Goal: Transaction & Acquisition: Book appointment/travel/reservation

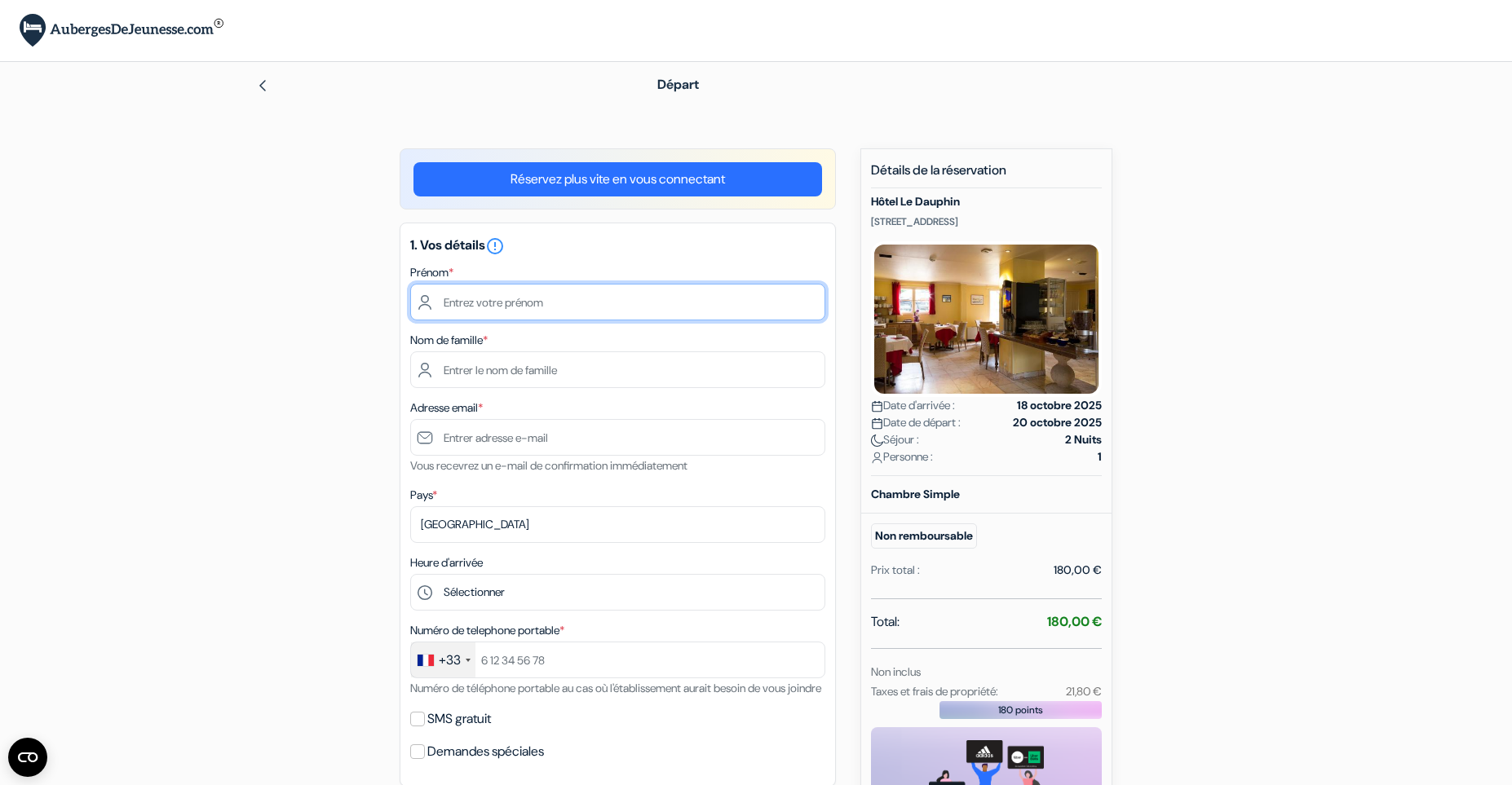
click at [500, 300] on input "text" at bounding box center [618, 302] width 416 height 36
type input "Thibaut"
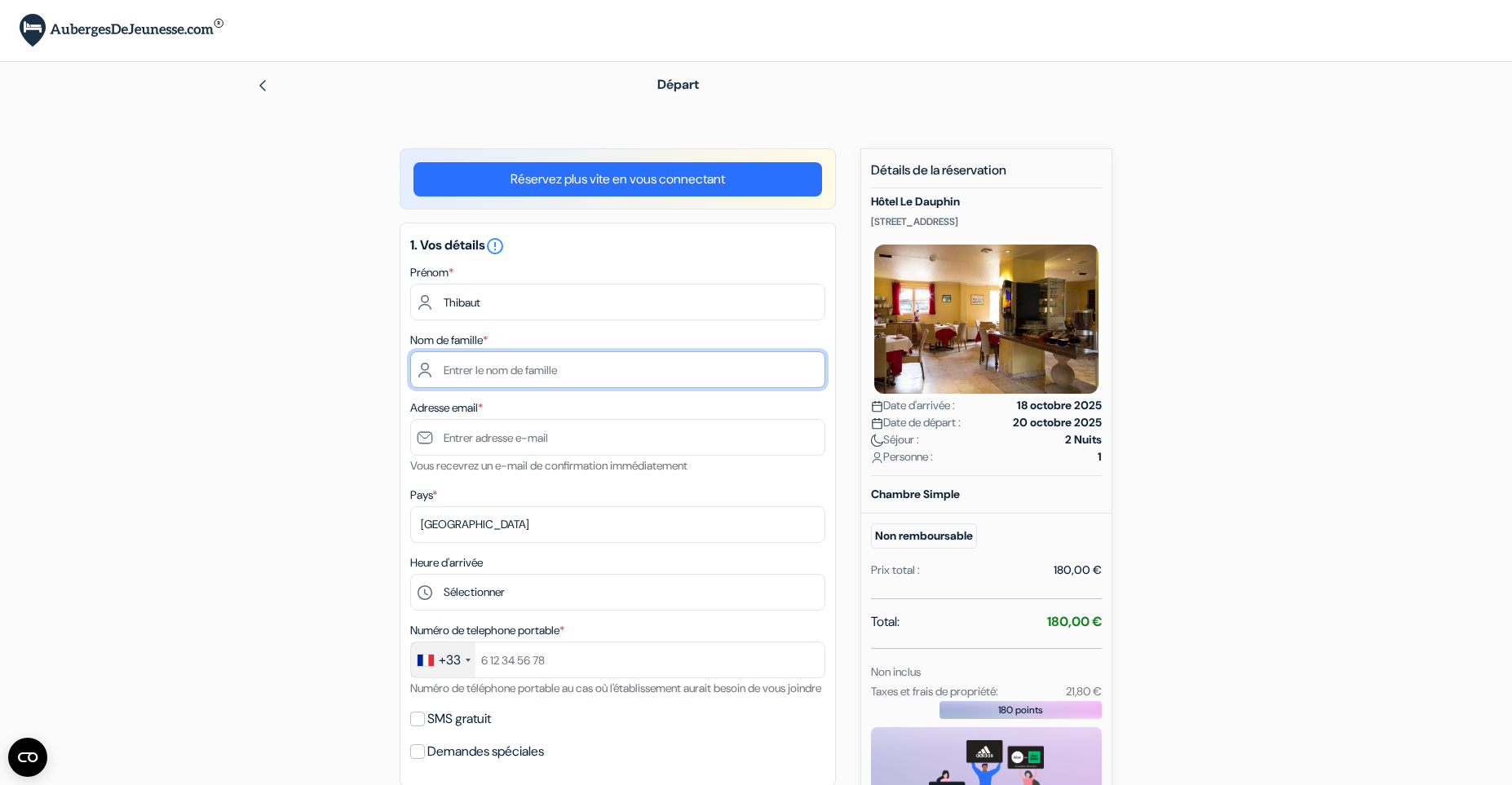
click at [484, 362] on input "text" at bounding box center [618, 369] width 416 height 36
type input "Eloy"
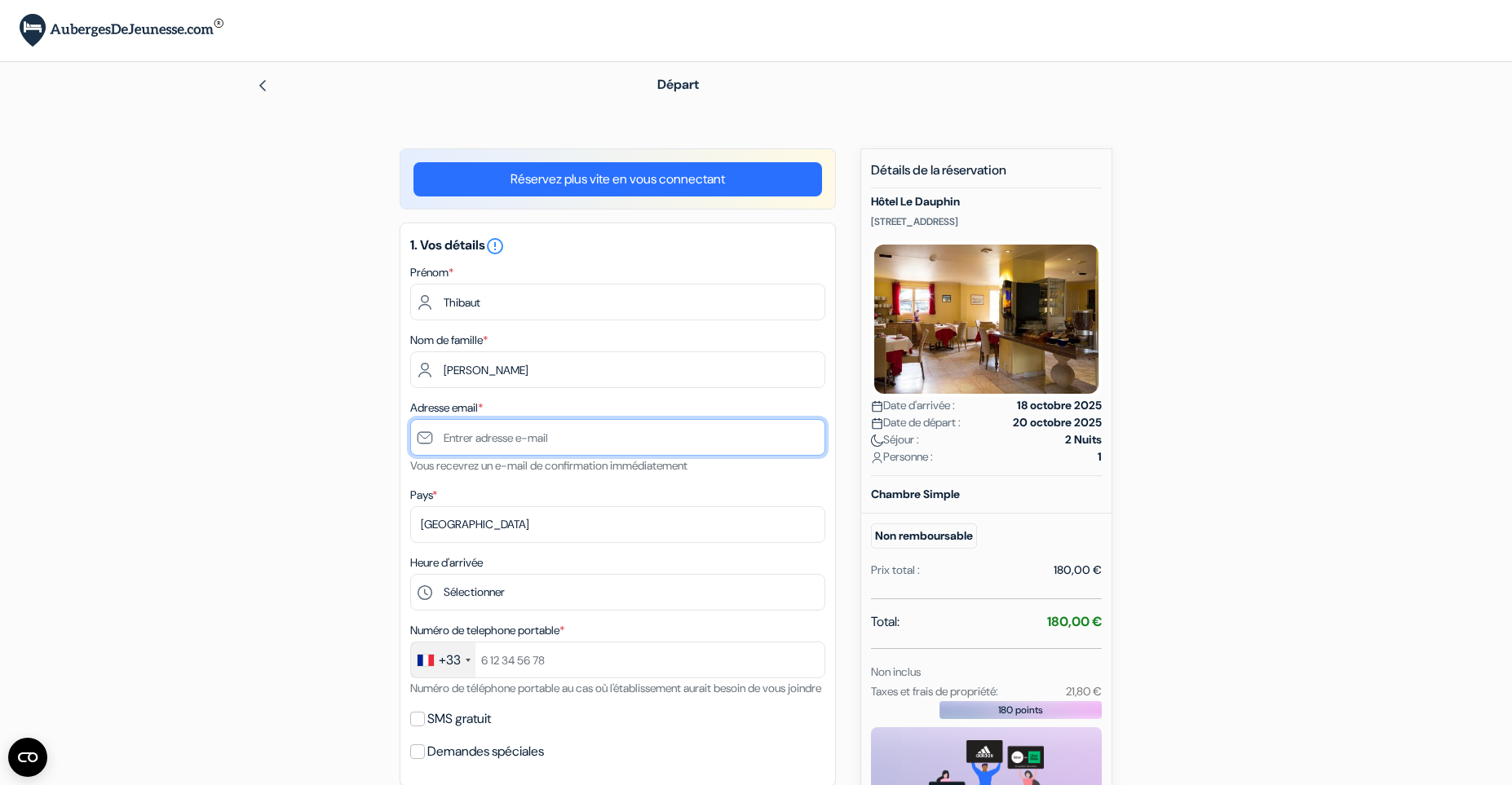
click at [506, 439] on input "text" at bounding box center [618, 437] width 416 height 36
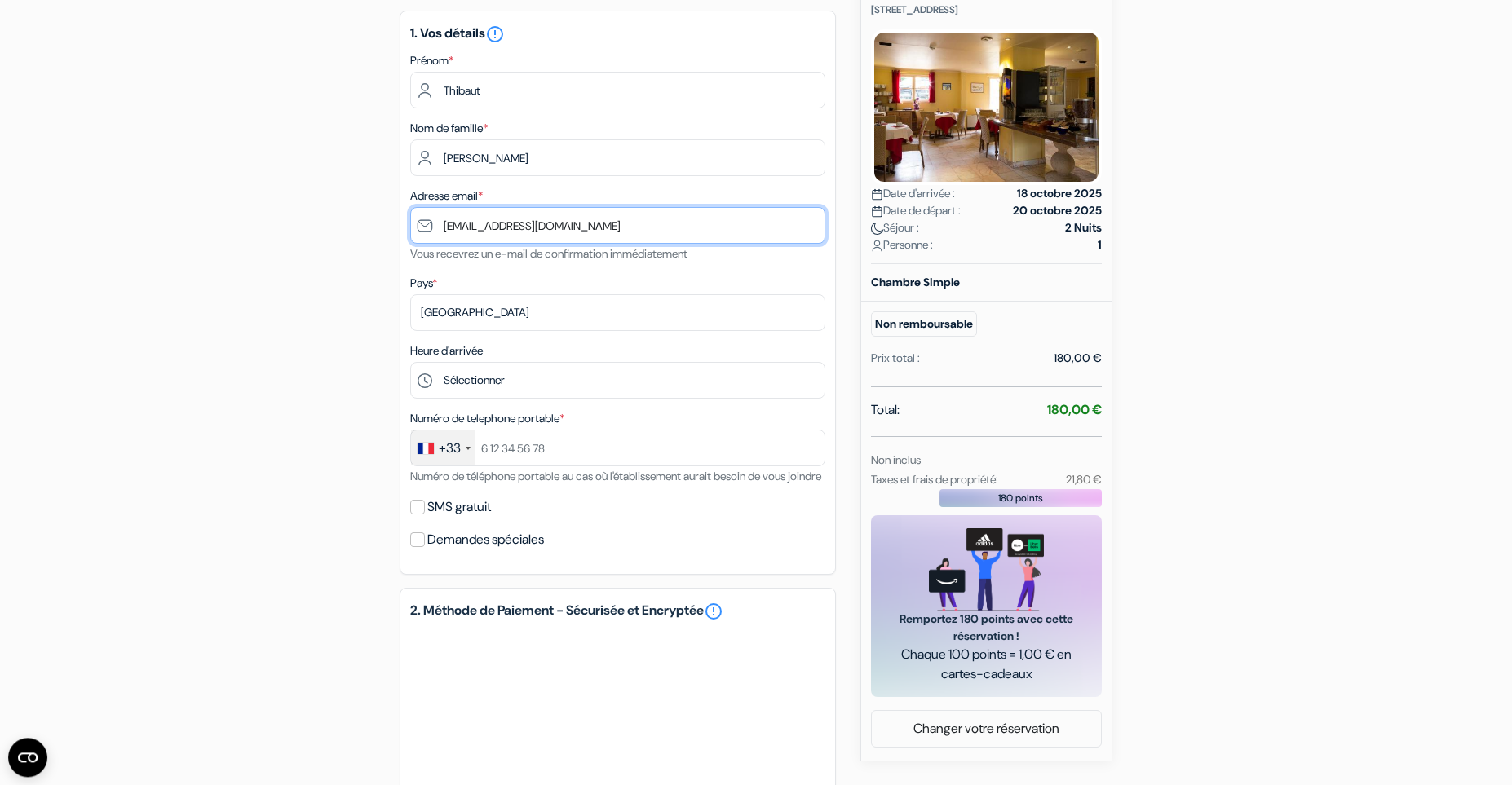
scroll to position [225, 0]
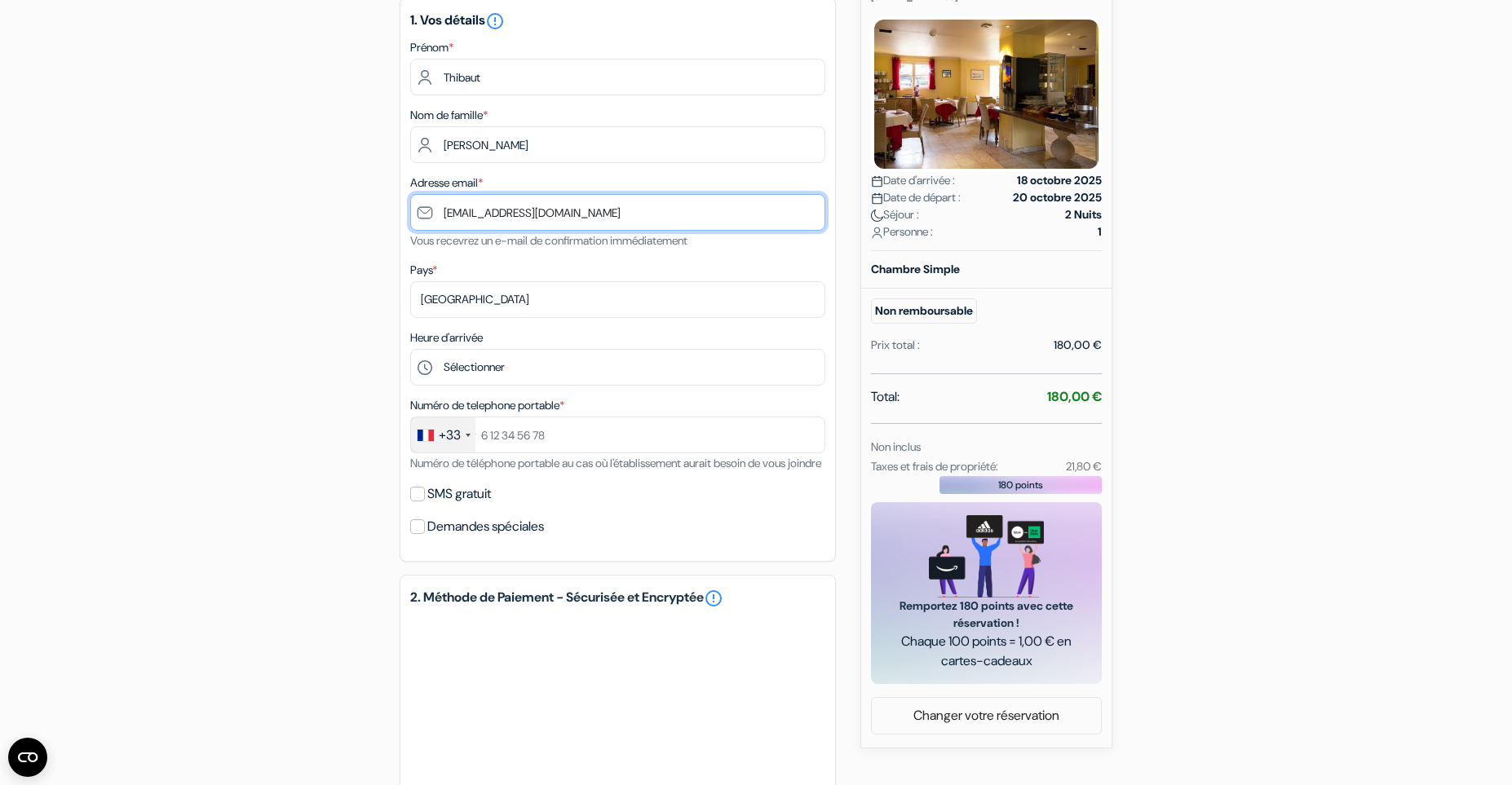
type input "[EMAIL_ADDRESS][DOMAIN_NAME]"
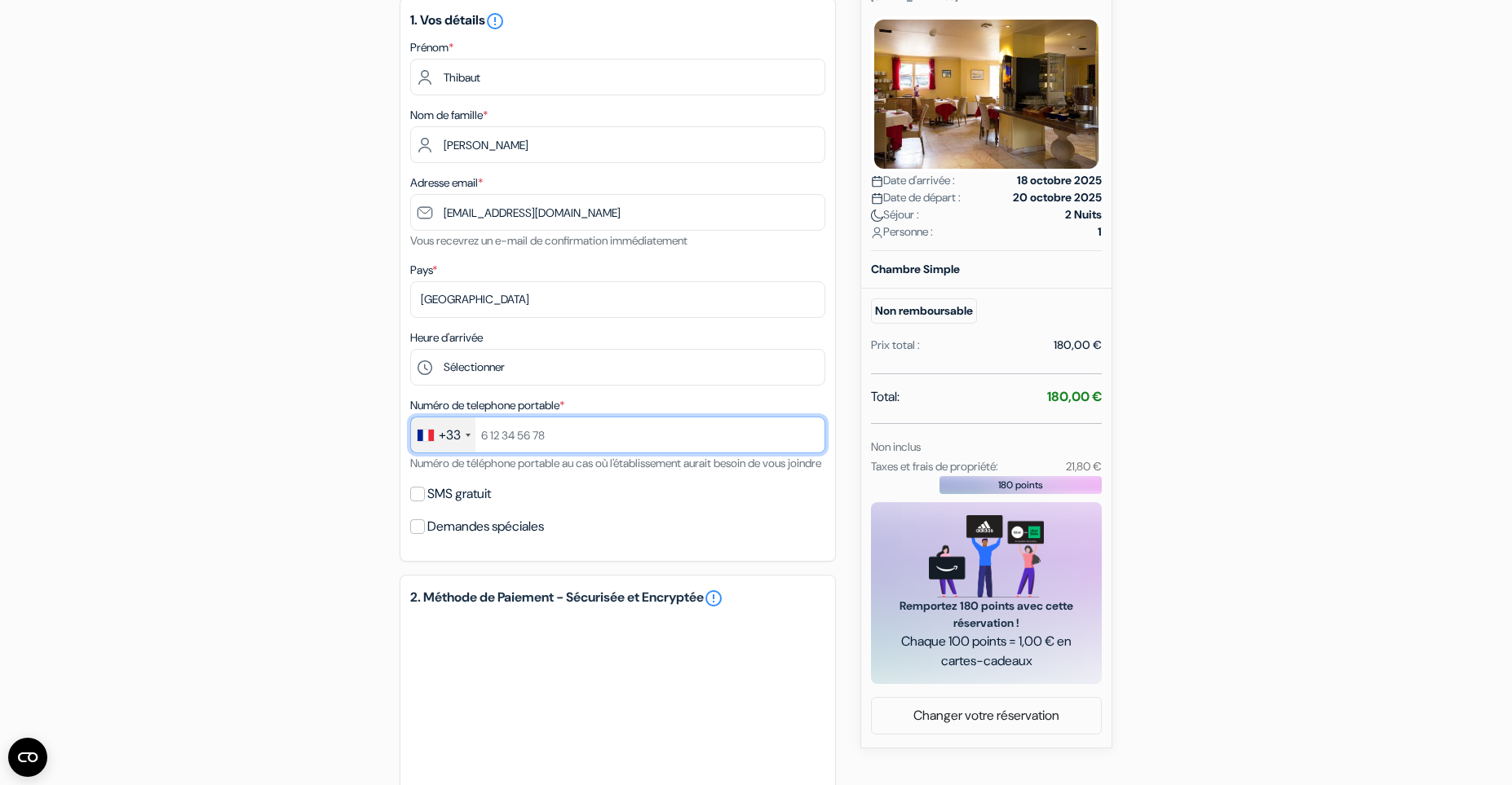
click at [509, 432] on input "text" at bounding box center [618, 434] width 416 height 36
type input "777931509"
click at [340, 404] on div "add_box Hôtel Le Dauphin 7, Avenue Gounod, Arcachon, France Détails de l'établi…" at bounding box center [756, 476] width 1077 height 1104
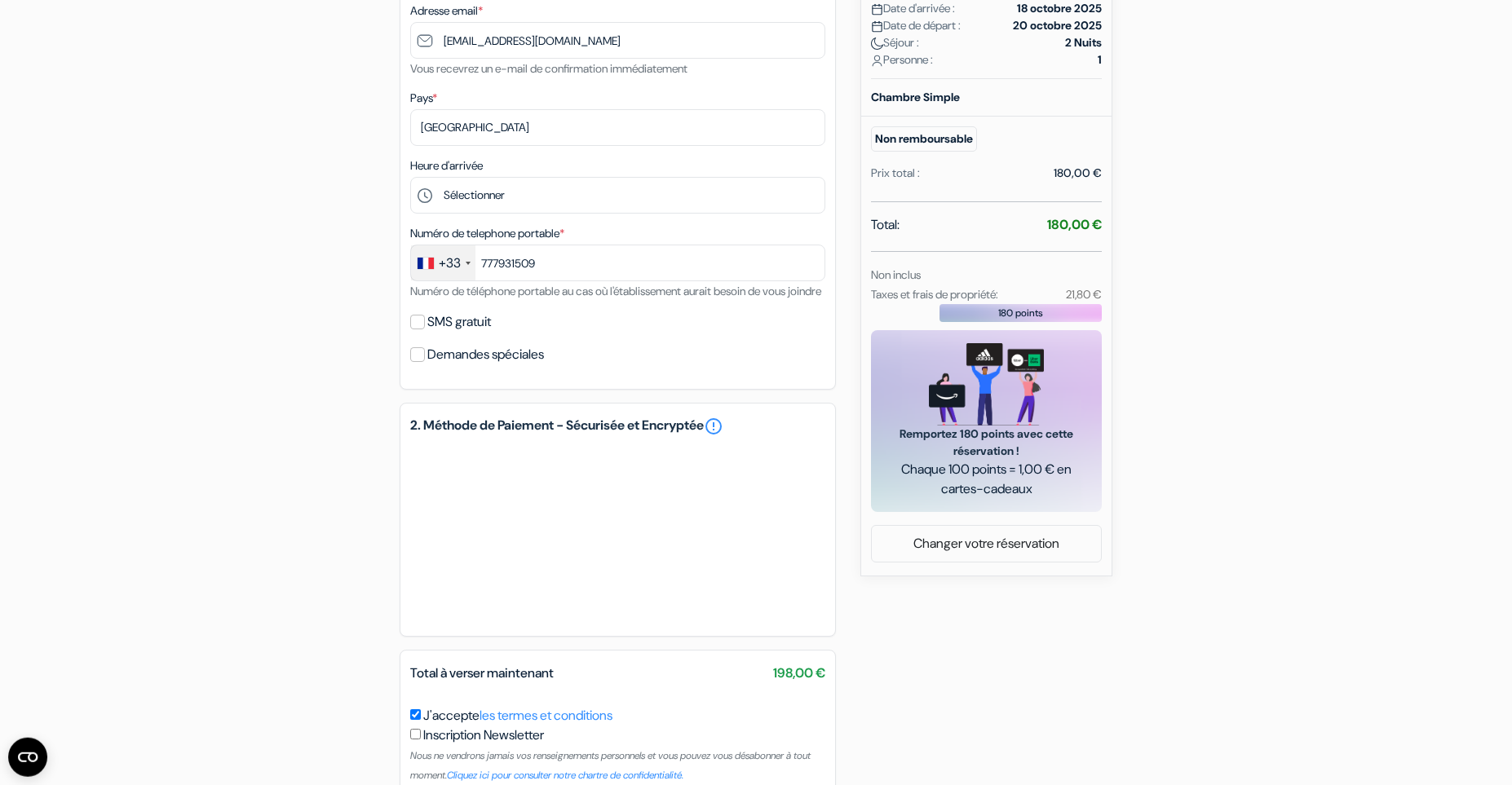
scroll to position [450, 0]
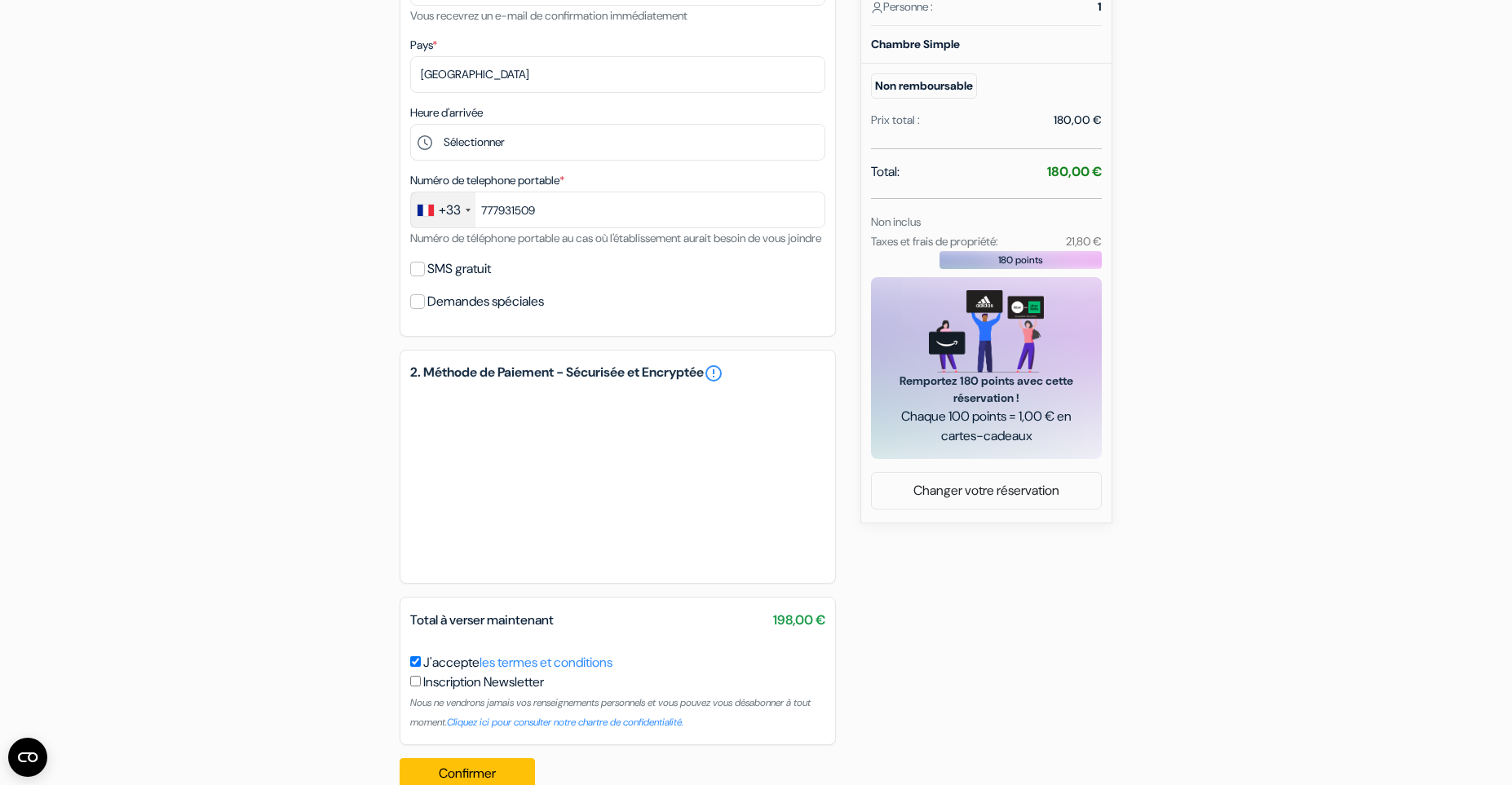
click at [256, 405] on div "add_box Hôtel Le Dauphin 7, Avenue Gounod, Arcachon, France Détails de l'établi…" at bounding box center [756, 251] width 1077 height 1104
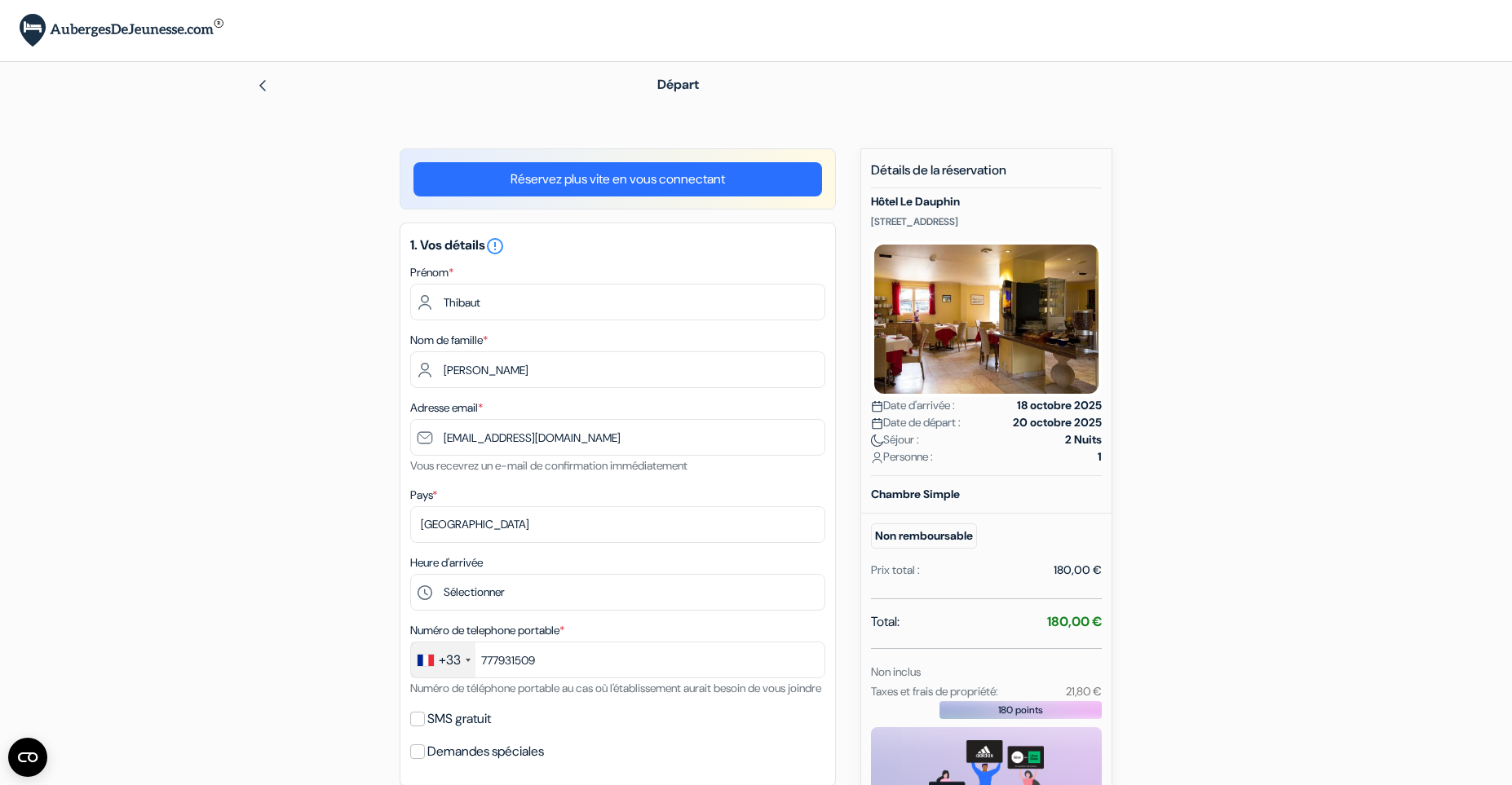
scroll to position [503, 0]
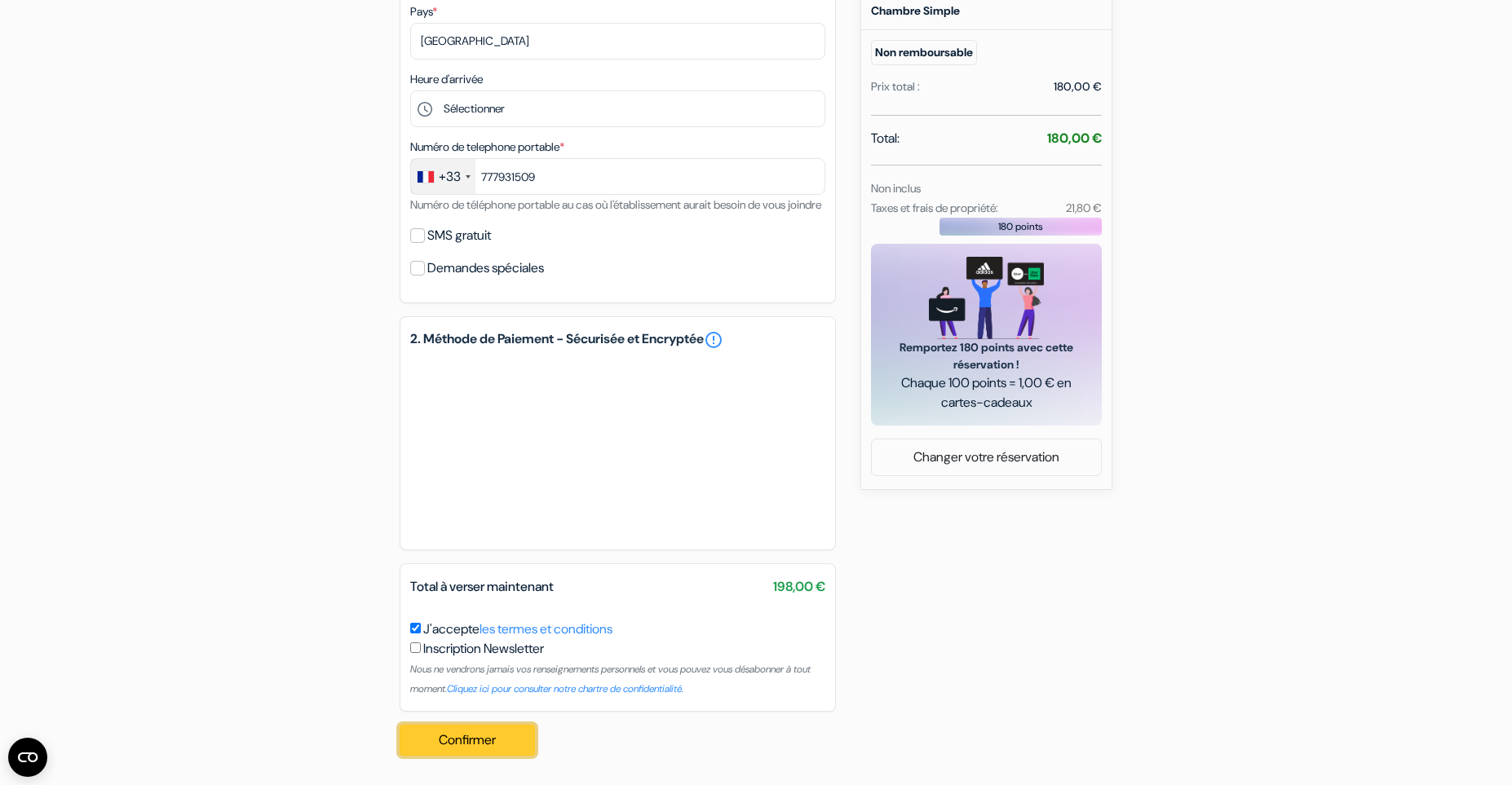
click at [494, 734] on button "Confirmer Loading..." at bounding box center [468, 741] width 136 height 31
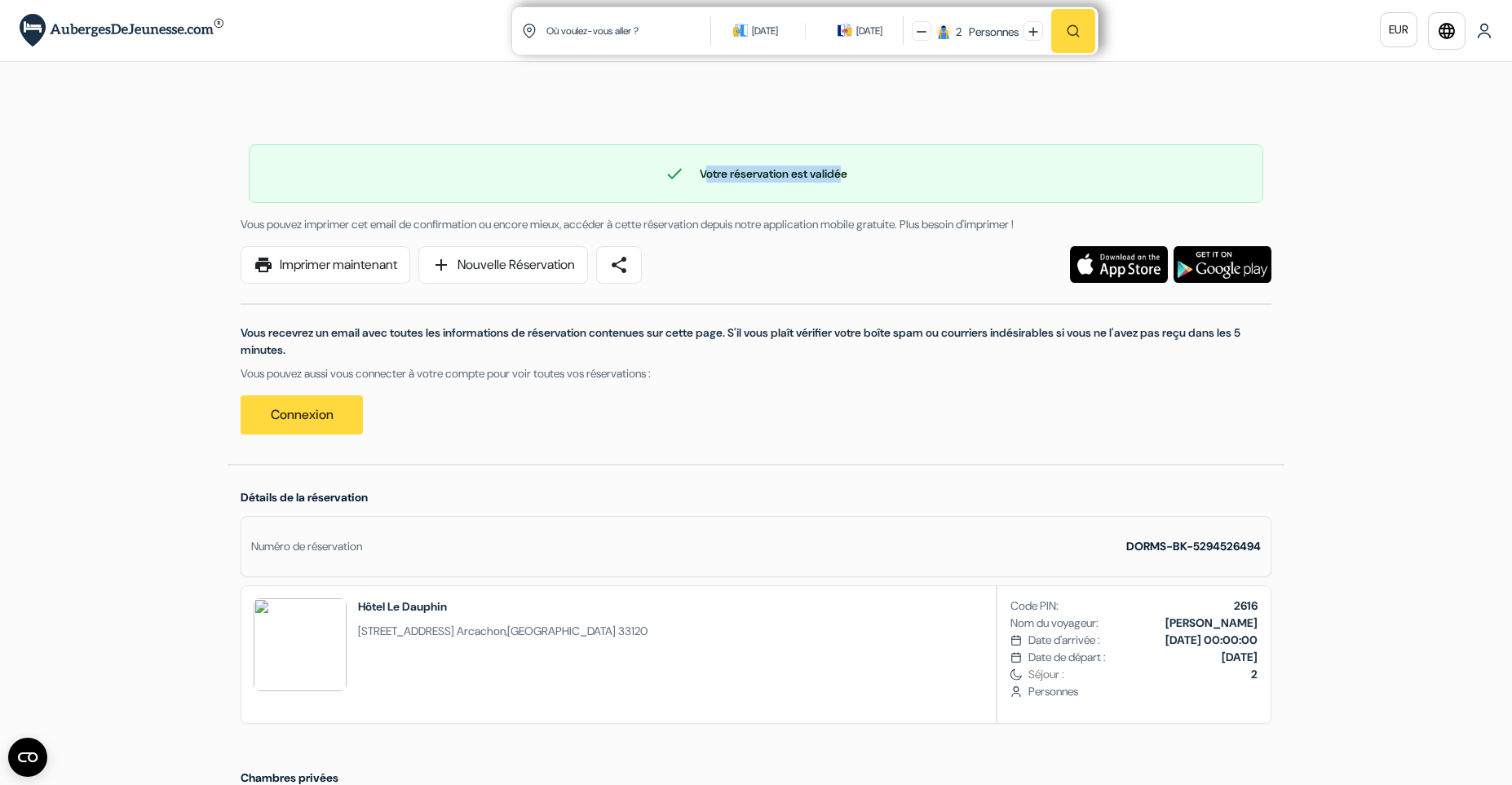
drag, startPoint x: 699, startPoint y: 172, endPoint x: 848, endPoint y: 175, distance: 149.0
click at [848, 175] on div "check Votre réservation est validée" at bounding box center [756, 174] width 1013 height 20
drag, startPoint x: 696, startPoint y: 173, endPoint x: 866, endPoint y: 173, distance: 170.0
click at [866, 173] on div "check Votre réservation est validée" at bounding box center [756, 174] width 1013 height 20
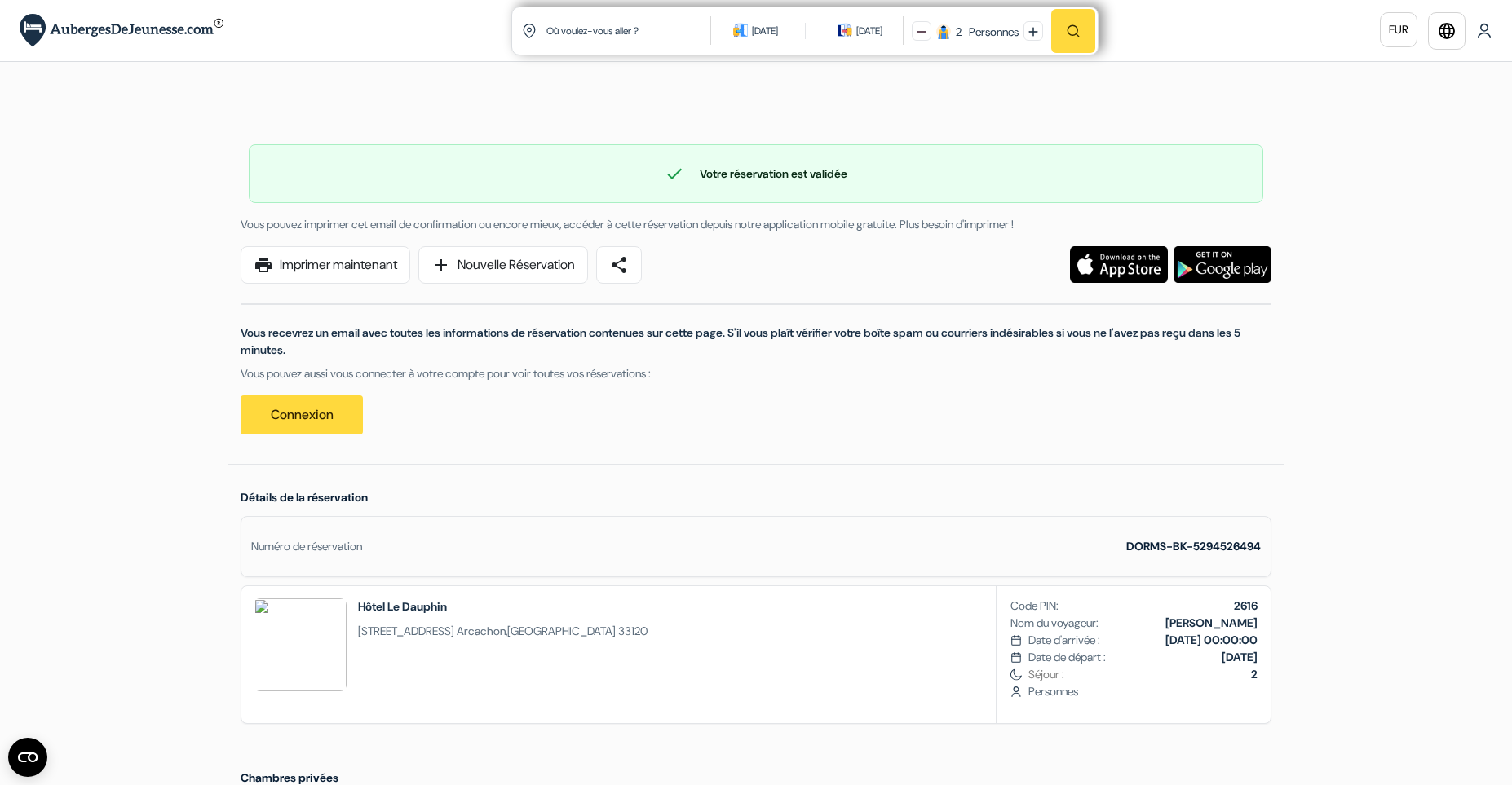
click at [866, 173] on div "check Votre réservation est validée" at bounding box center [756, 174] width 1013 height 20
